Goal: Information Seeking & Learning: Check status

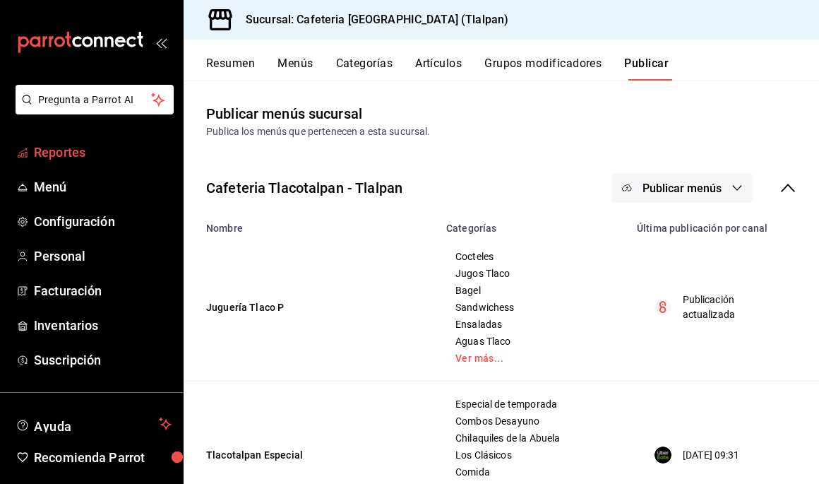
click at [61, 160] on span "Reportes" at bounding box center [103, 152] width 138 height 19
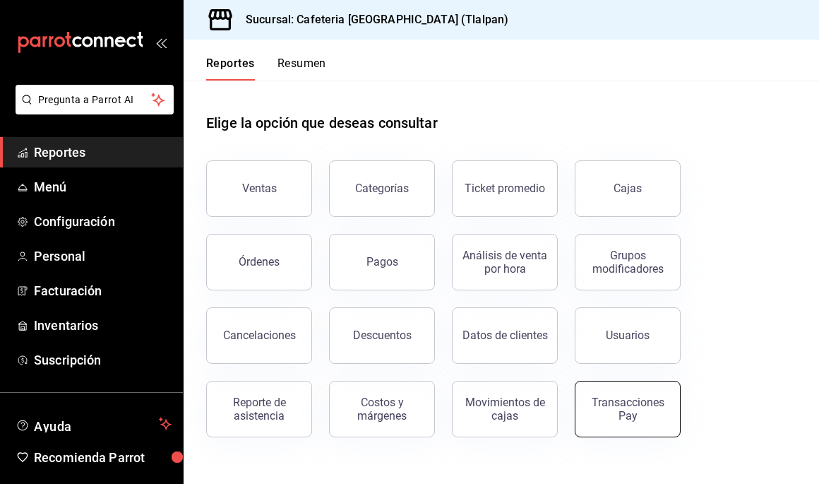
click at [633, 400] on div "Transacciones Pay" at bounding box center [628, 408] width 88 height 27
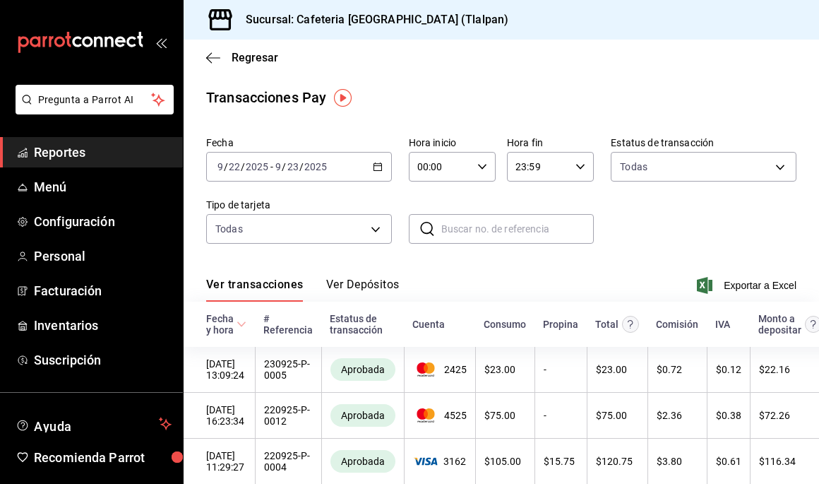
click at [383, 281] on button "Ver Depósitos" at bounding box center [362, 289] width 73 height 24
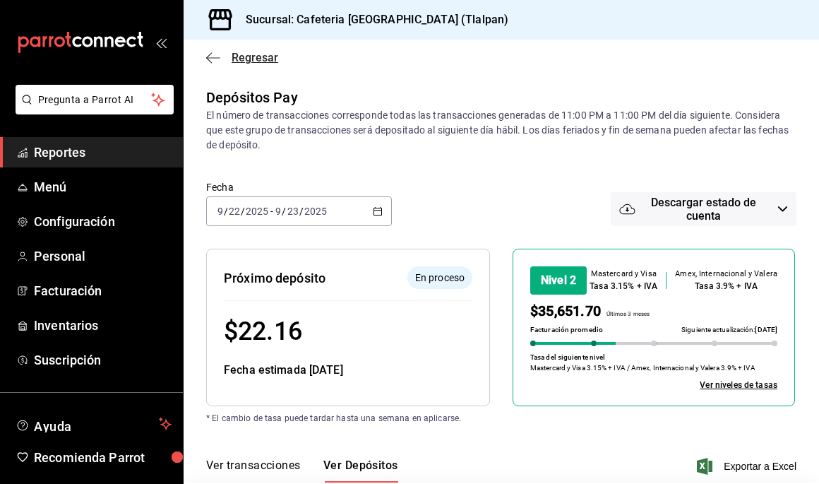
click at [209, 61] on icon "button" at bounding box center [213, 58] width 14 height 13
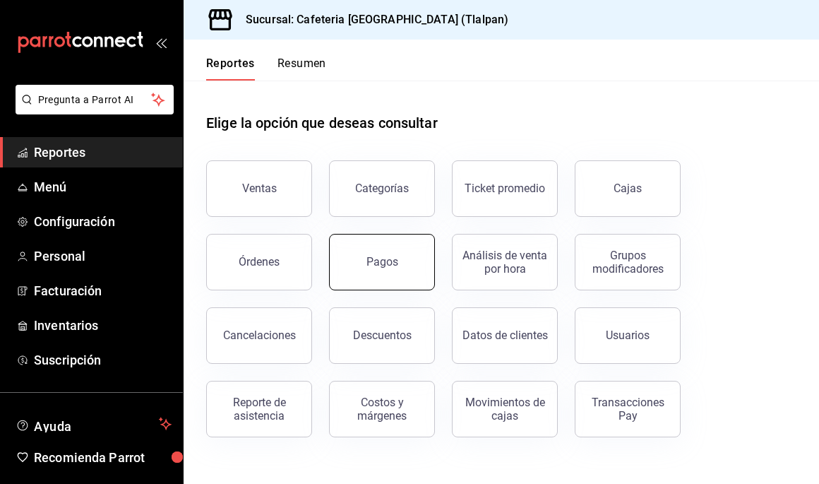
click at [369, 258] on div "Pagos" at bounding box center [382, 261] width 32 height 13
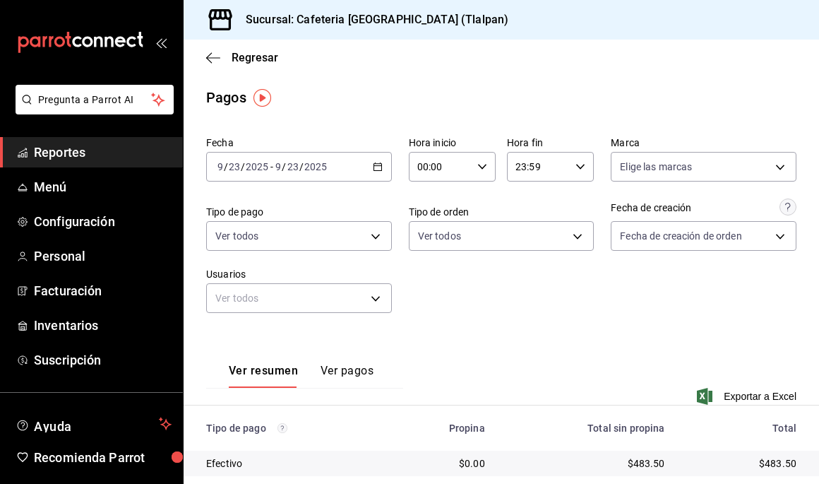
click at [376, 167] on icon "button" at bounding box center [378, 167] width 10 height 10
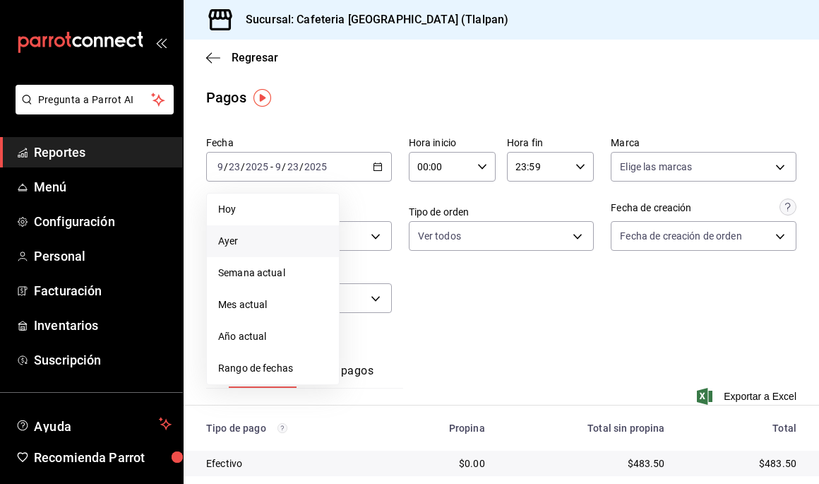
click at [251, 241] on span "Ayer" at bounding box center [272, 241] width 109 height 15
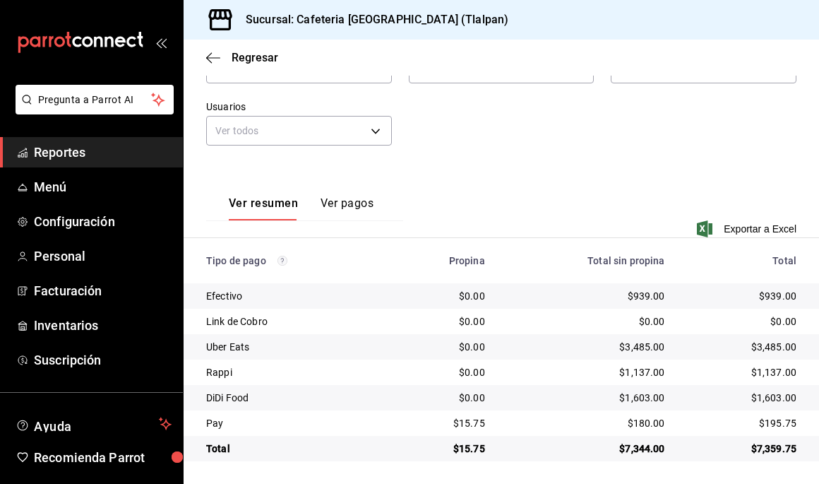
click at [71, 147] on span "Reportes" at bounding box center [103, 152] width 138 height 19
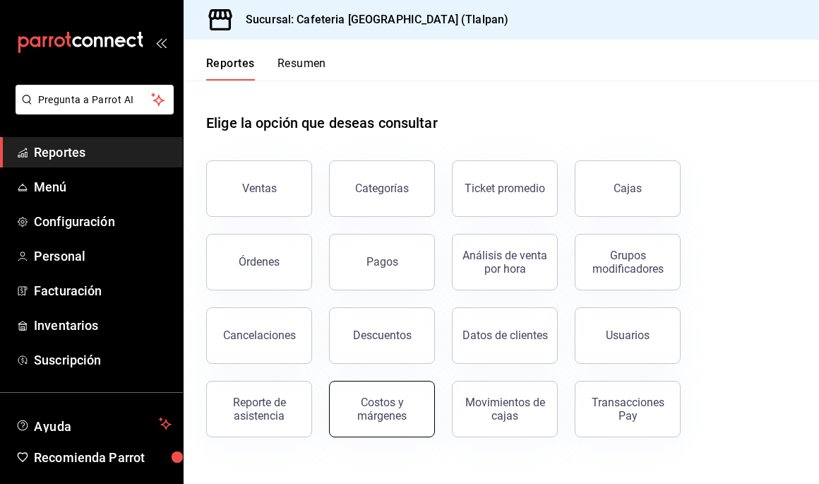
click at [355, 414] on div "Costos y márgenes" at bounding box center [382, 408] width 88 height 27
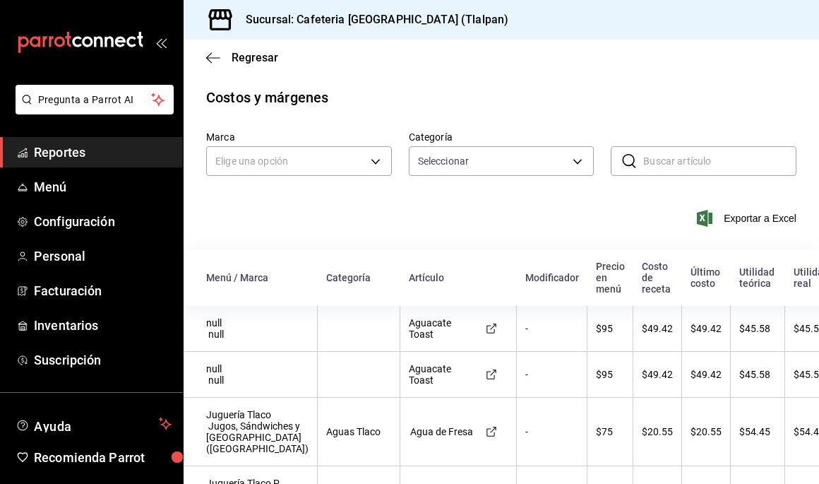
click at [641, 162] on div "​ ​" at bounding box center [704, 161] width 186 height 30
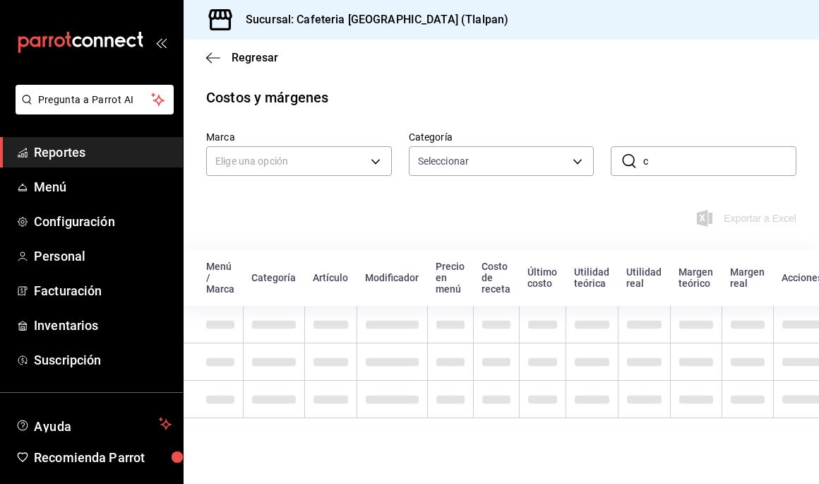
type input "ch"
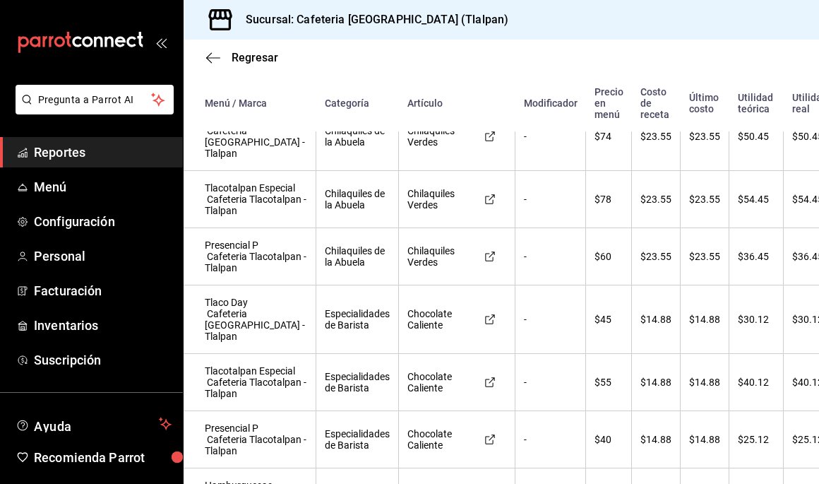
scroll to position [1010, 1]
